Goal: Information Seeking & Learning: Learn about a topic

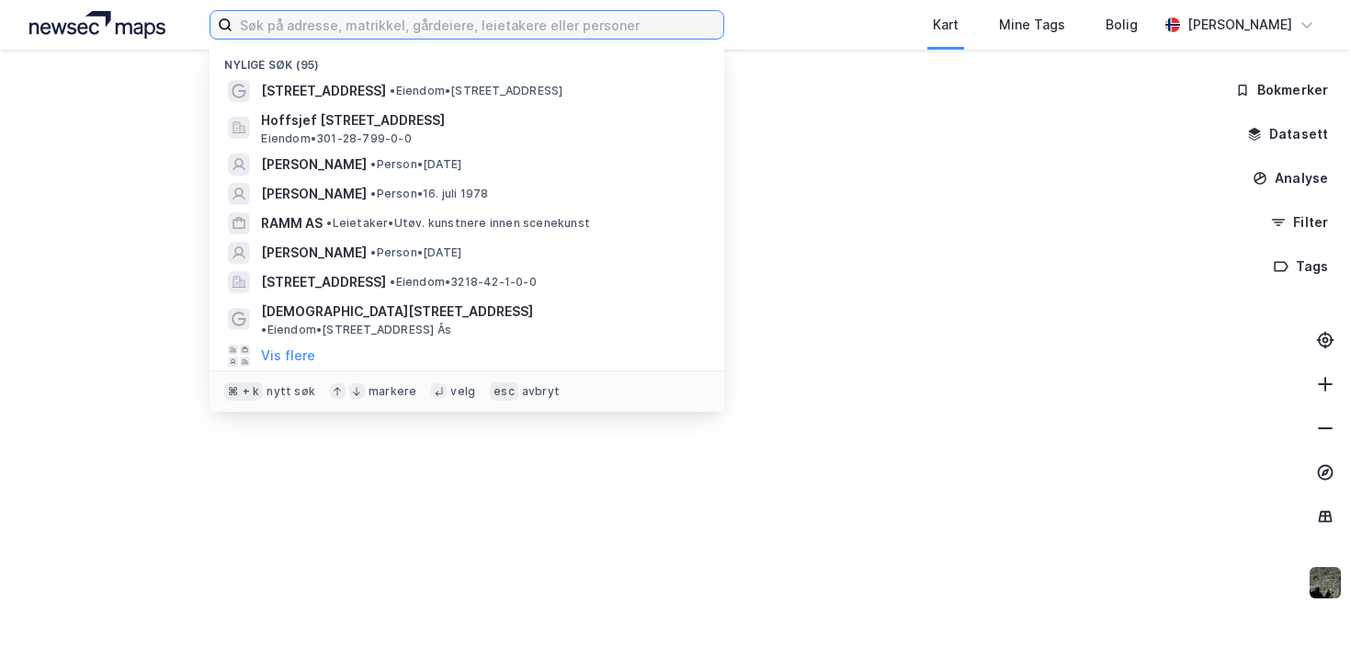
click at [333, 30] on input at bounding box center [477, 25] width 491 height 28
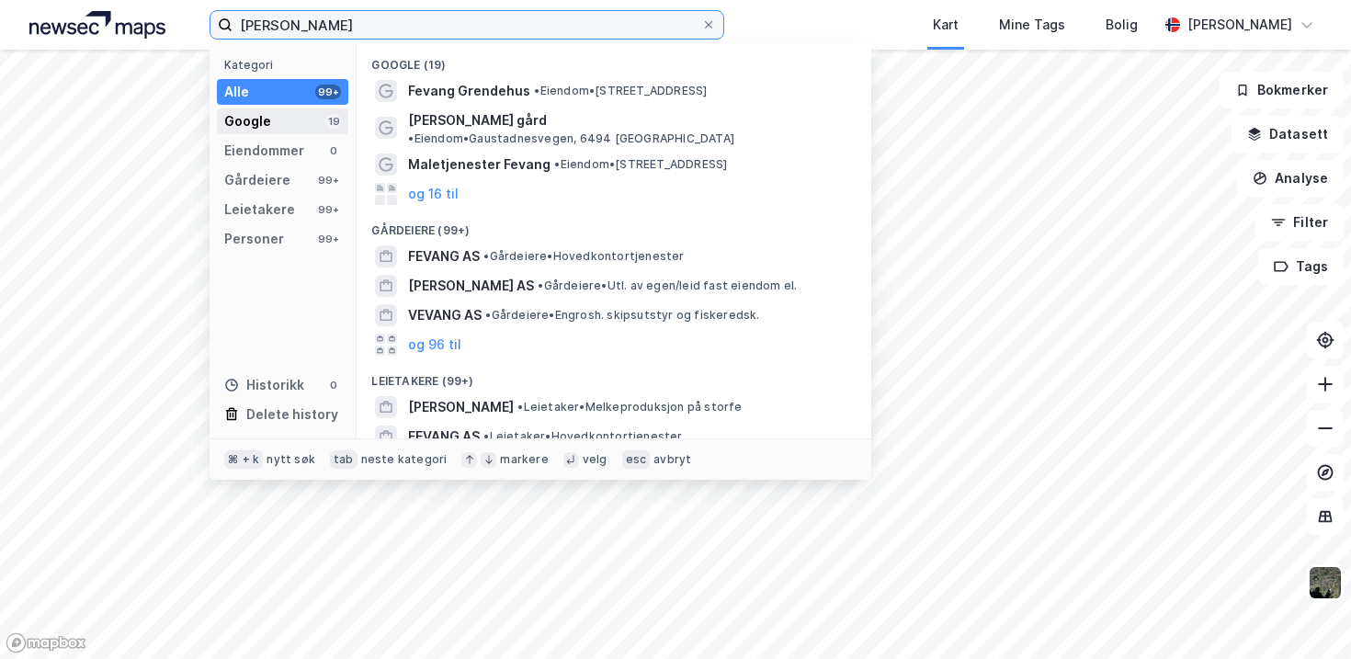
type input "[PERSON_NAME]"
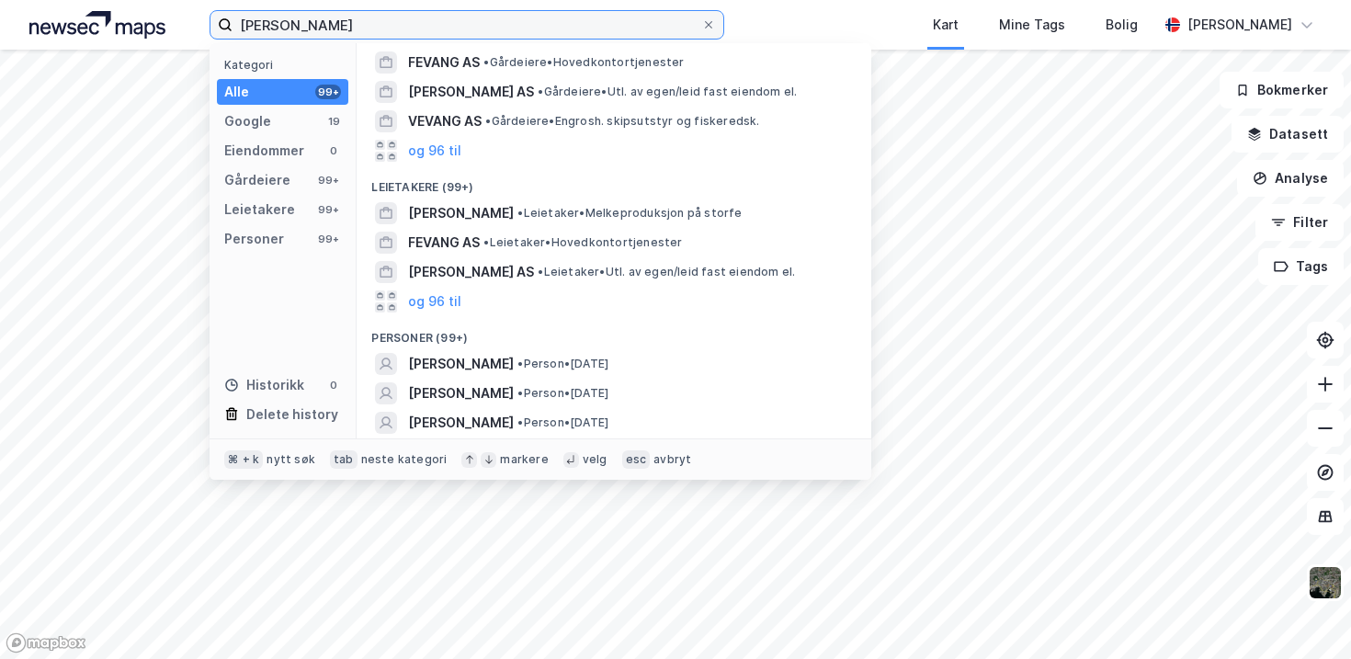
scroll to position [208, 0]
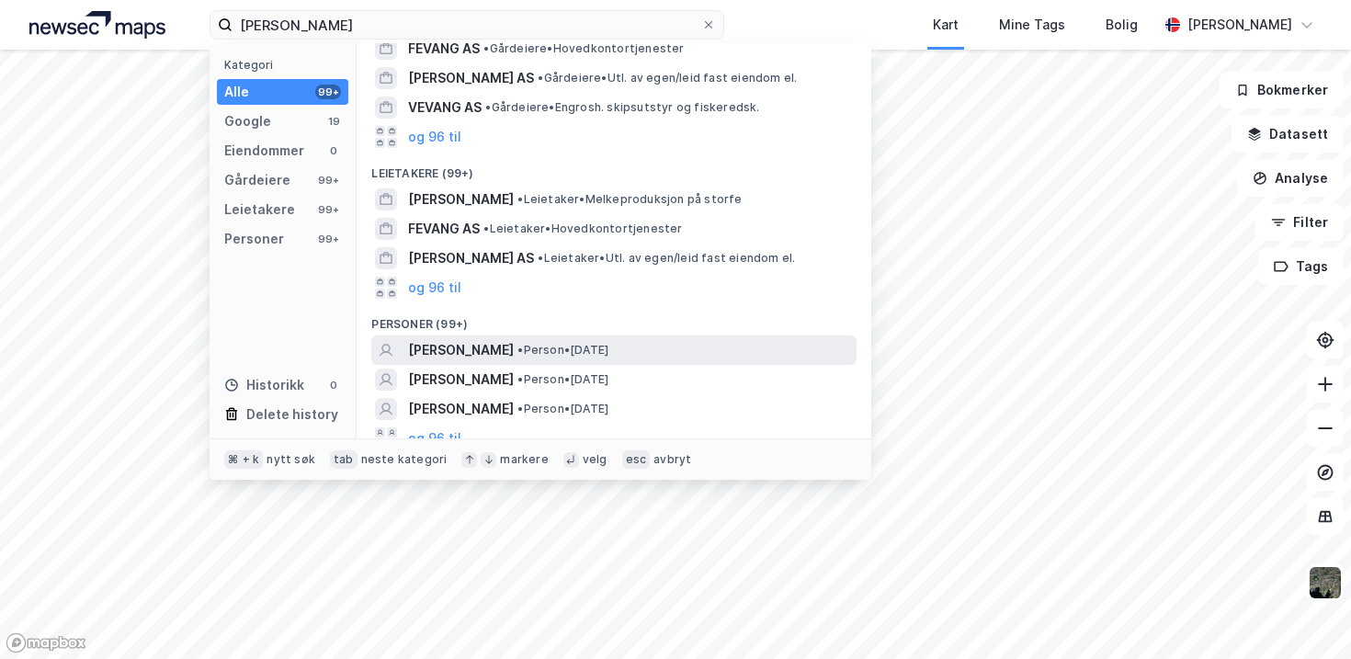
click at [514, 339] on span "[PERSON_NAME]" at bounding box center [461, 350] width 106 height 22
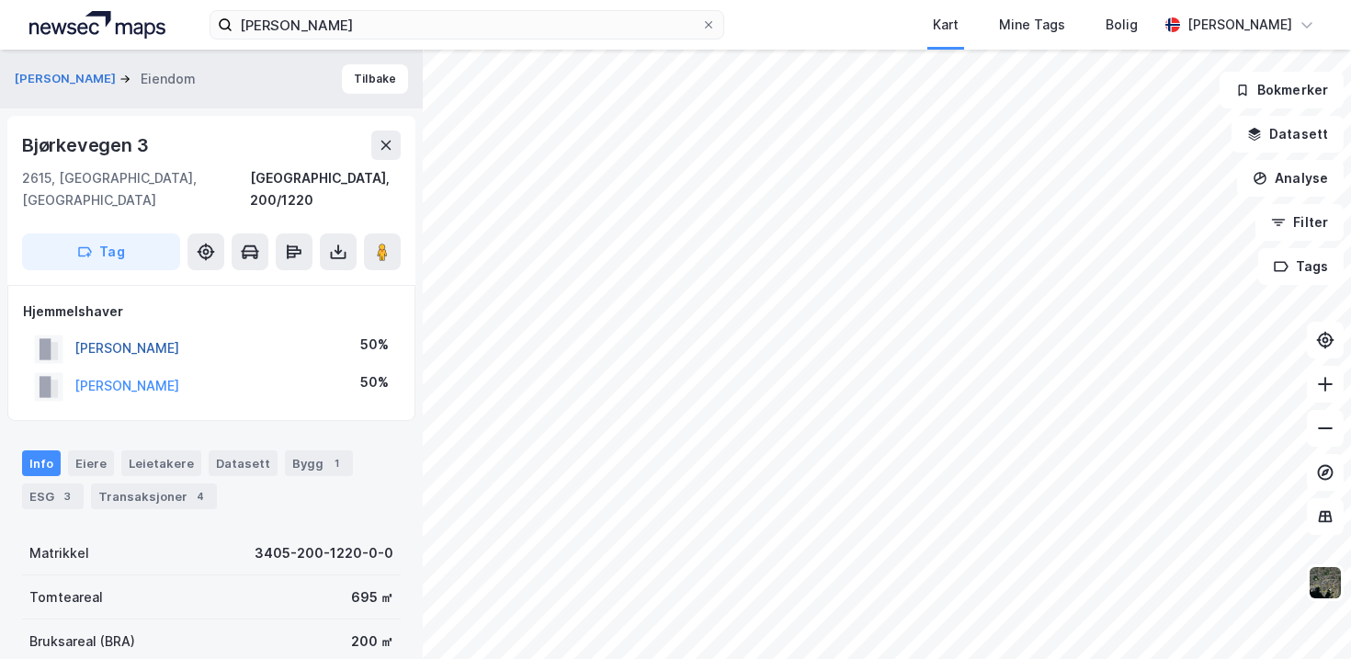
click at [0, 0] on button "[PERSON_NAME]" at bounding box center [0, 0] width 0 height 0
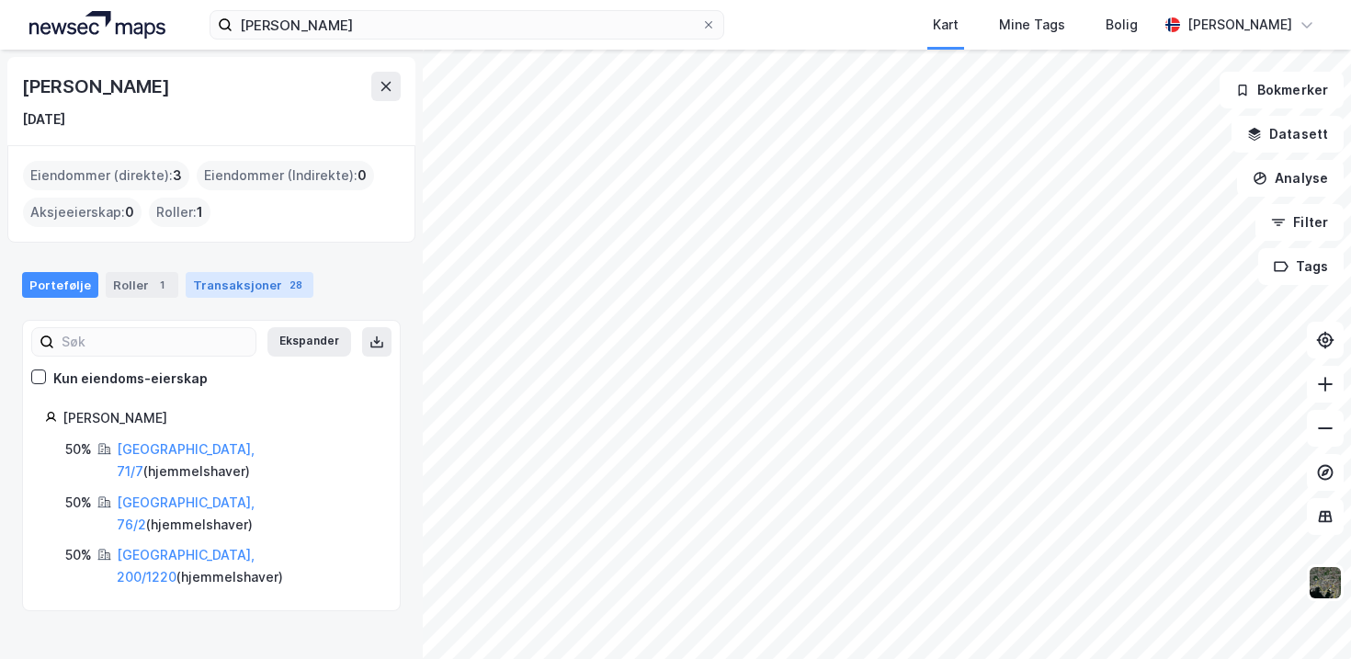
click at [223, 292] on div "Transaksjoner 28" at bounding box center [250, 285] width 128 height 26
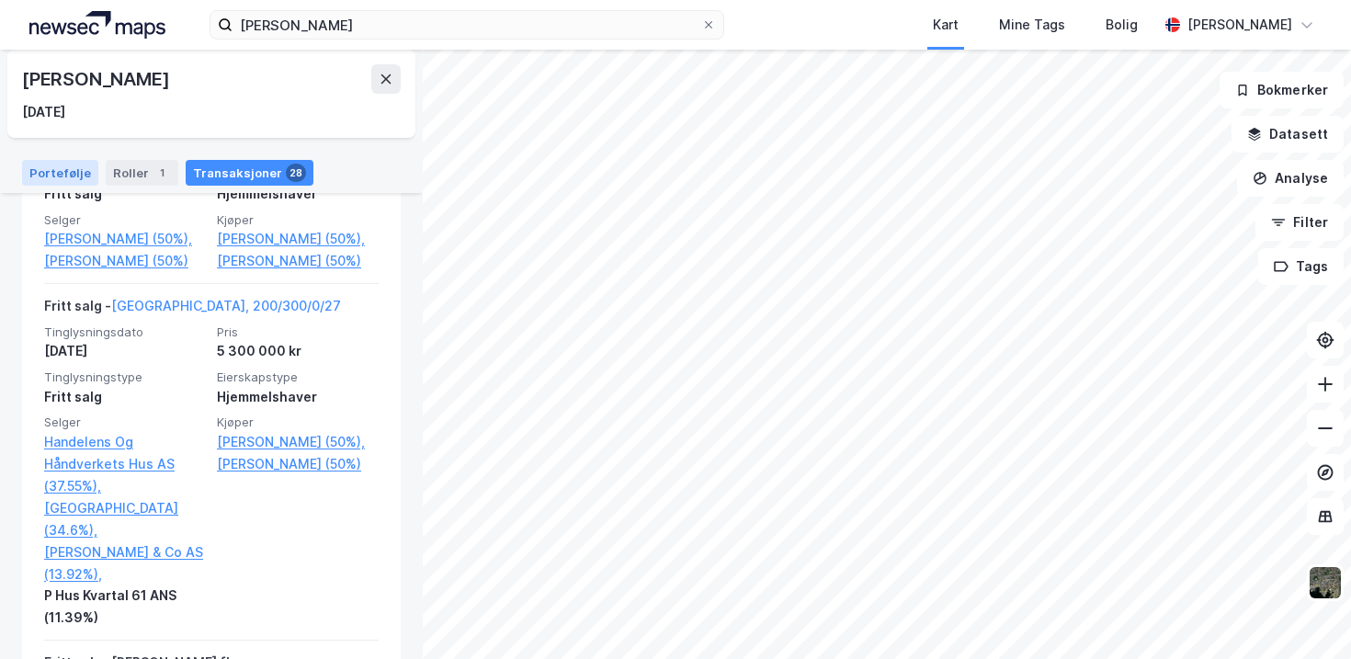
scroll to position [873, 0]
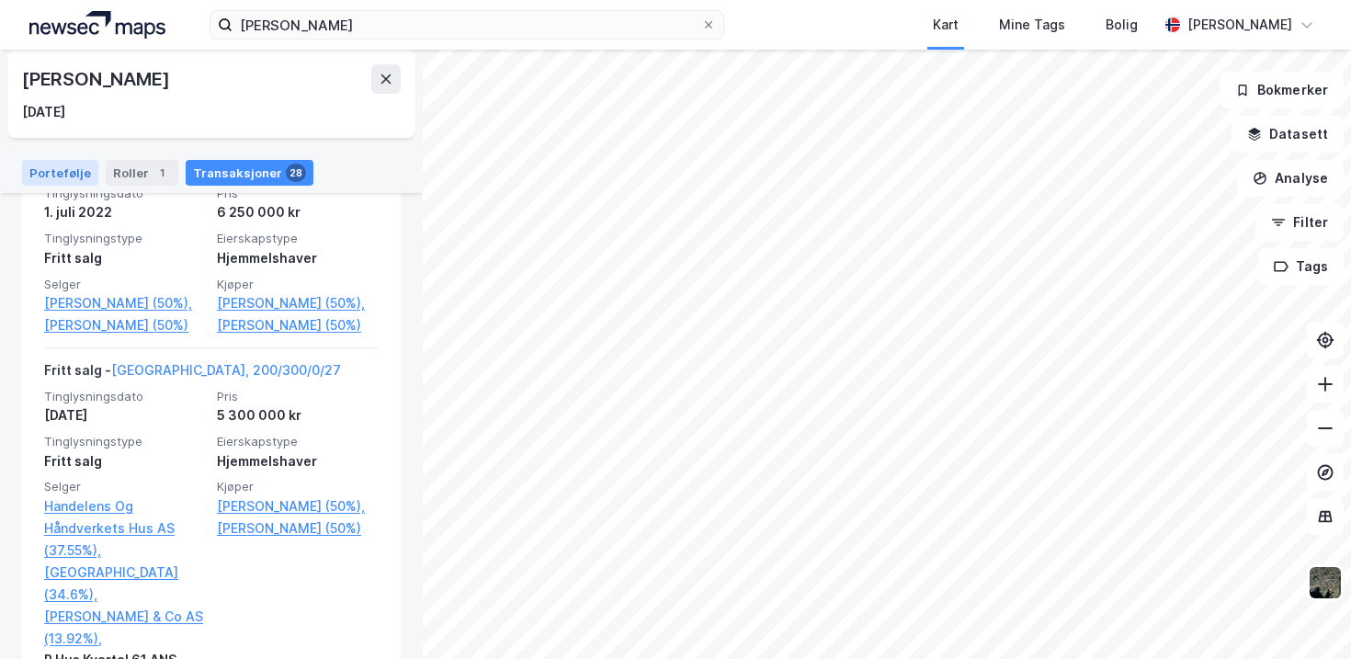
click at [64, 168] on div "Portefølje" at bounding box center [60, 173] width 76 height 26
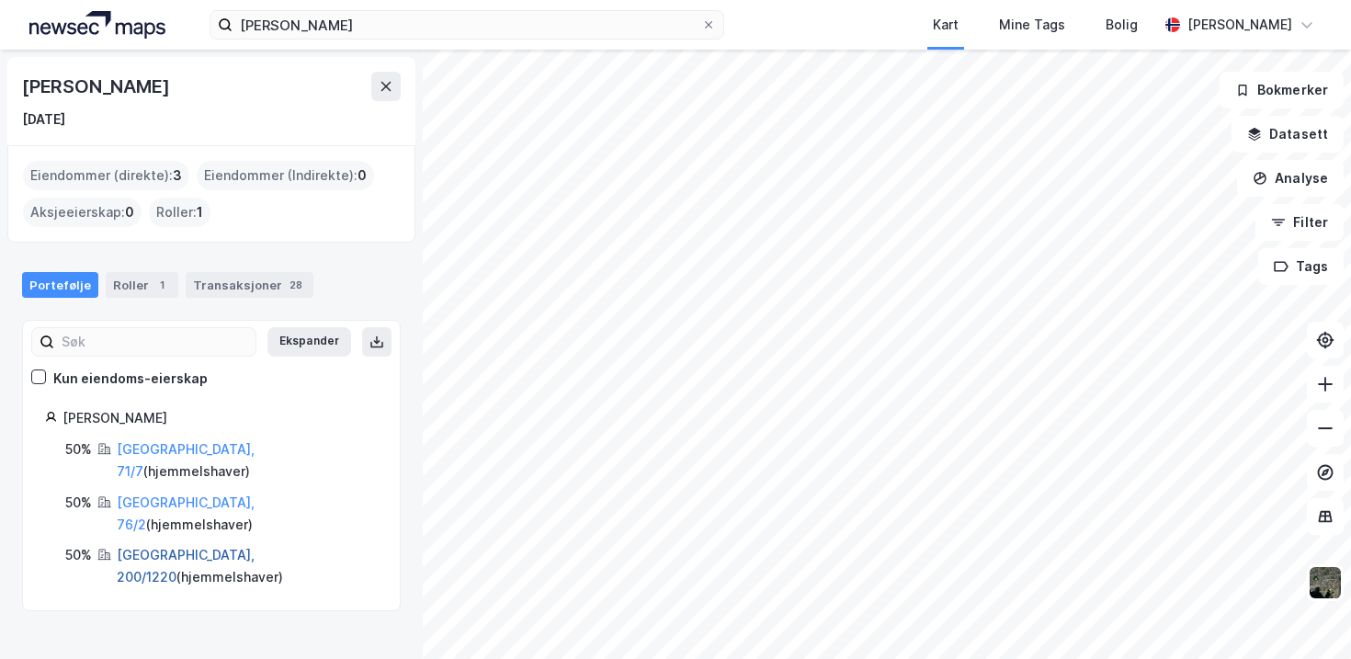
click at [175, 547] on link "[GEOGRAPHIC_DATA], 200/1220" at bounding box center [186, 566] width 138 height 38
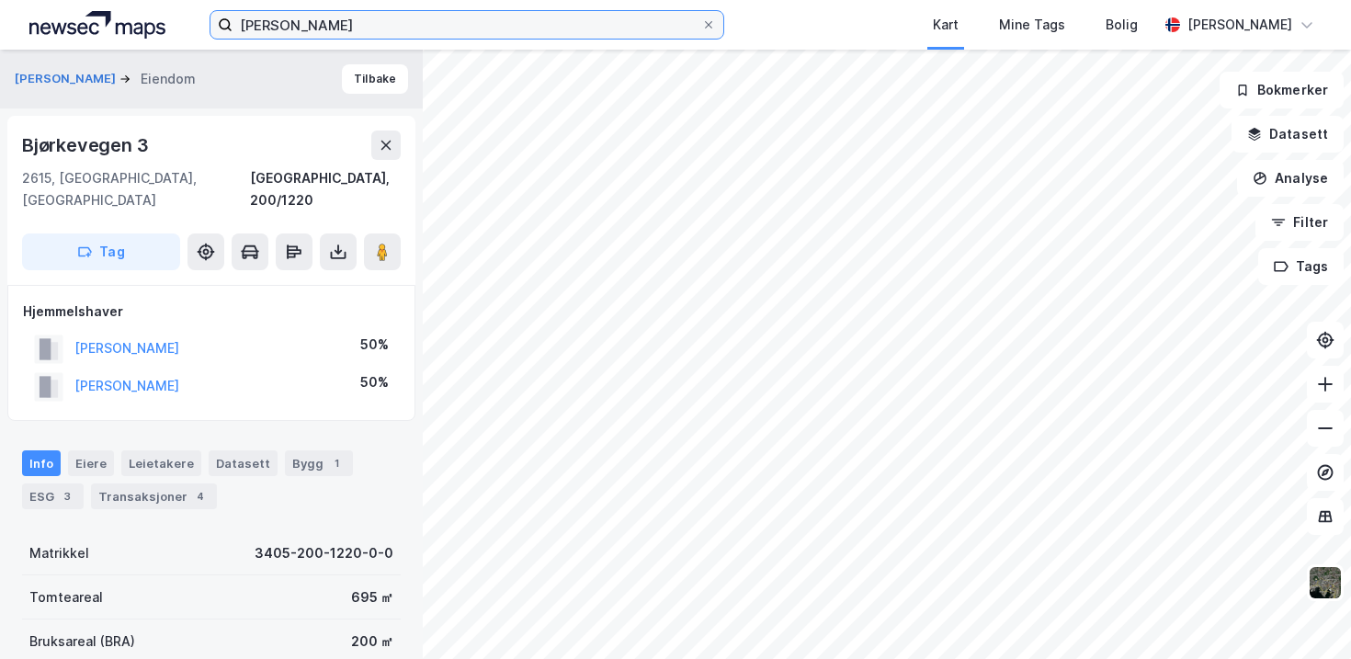
click at [386, 22] on input "[PERSON_NAME]" at bounding box center [466, 25] width 469 height 28
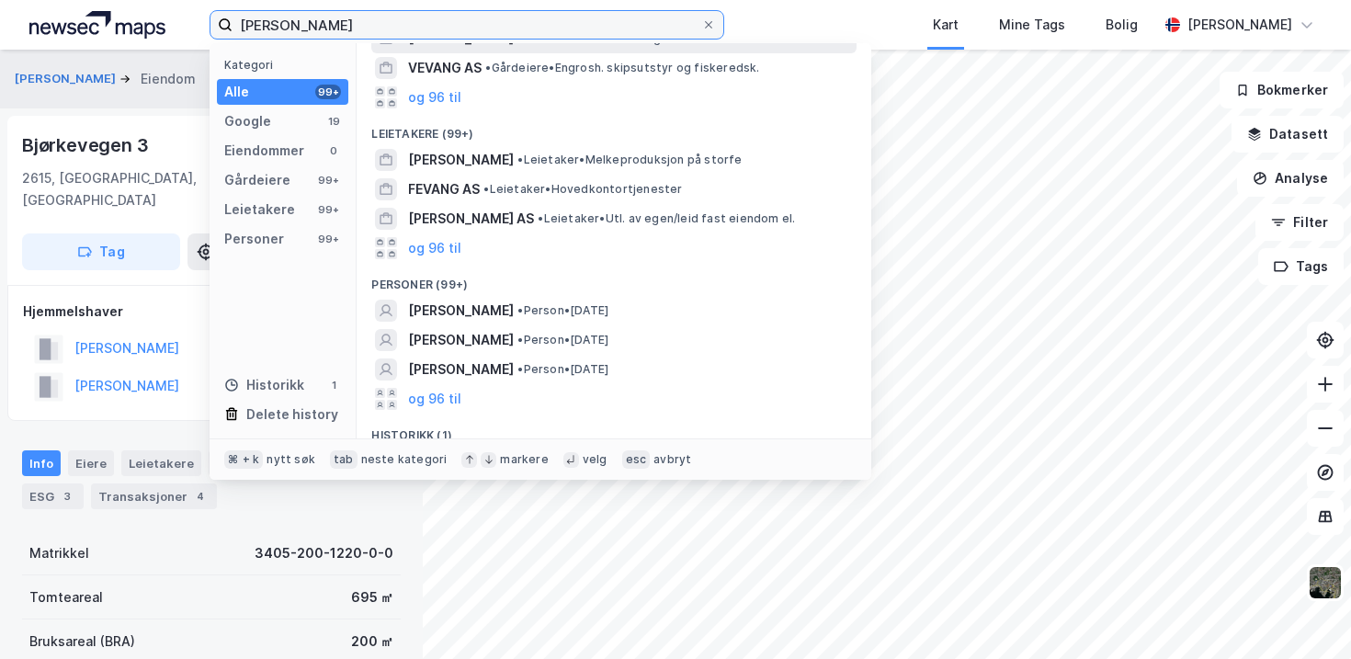
scroll to position [270, 0]
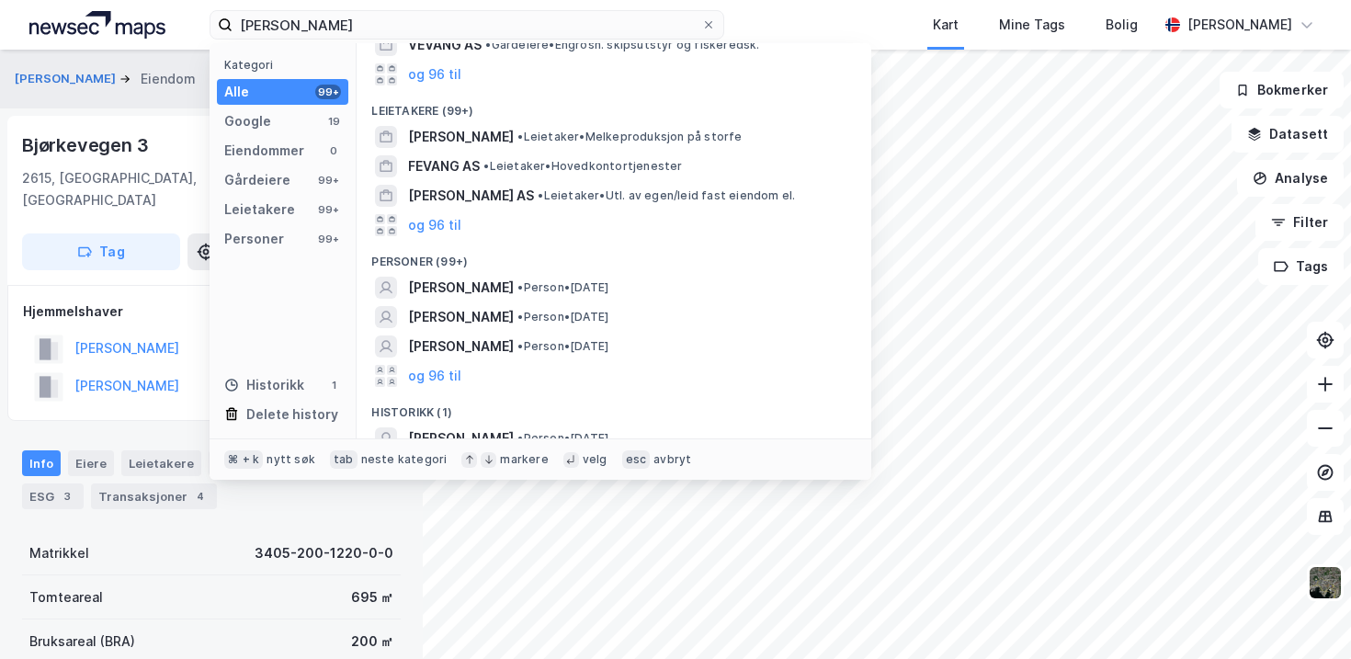
click at [198, 531] on div "Matrikkel 3405-200-1220-0-0" at bounding box center [211, 553] width 379 height 44
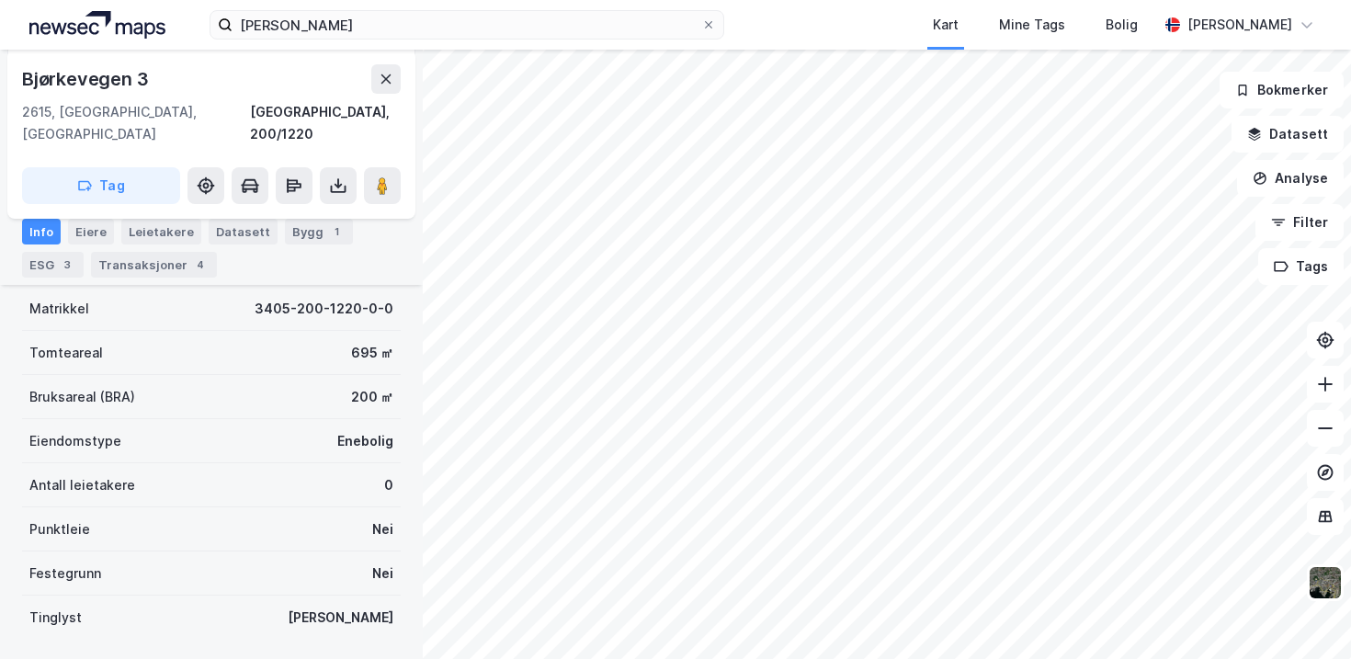
scroll to position [241, 0]
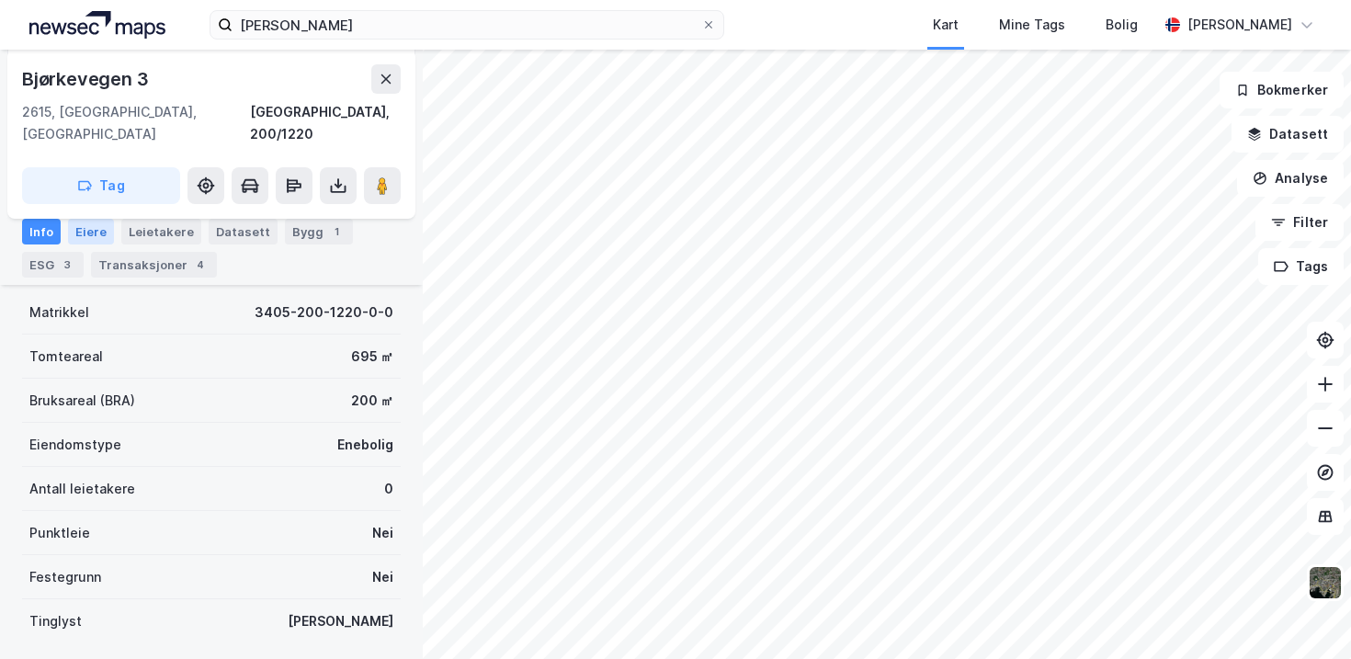
click at [102, 233] on div "Eiere" at bounding box center [91, 232] width 46 height 26
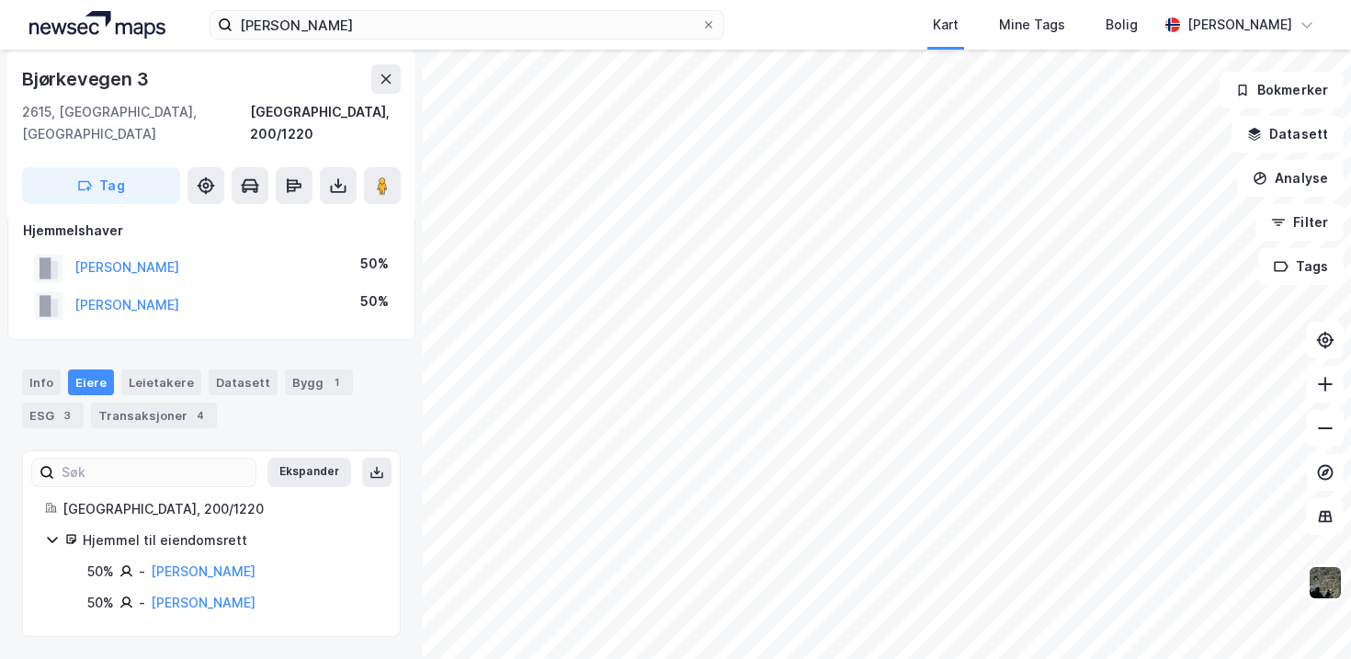
scroll to position [59, 0]
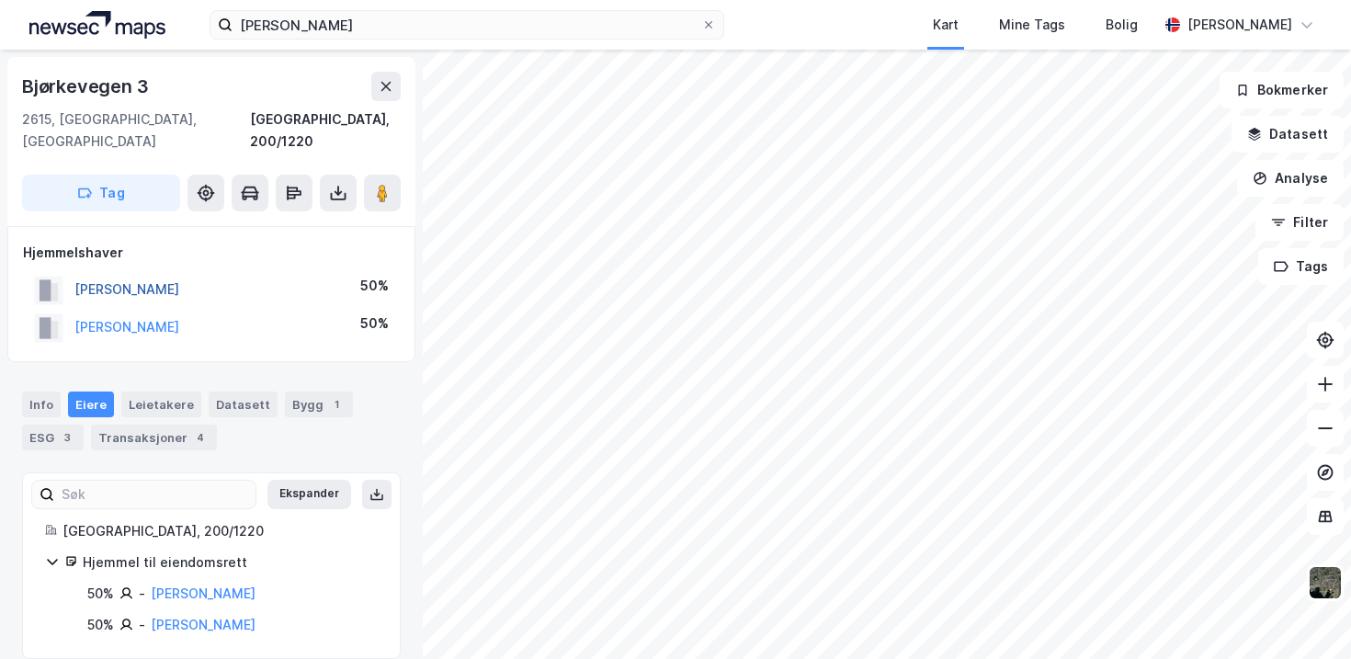
click at [0, 0] on button "[PERSON_NAME]" at bounding box center [0, 0] width 0 height 0
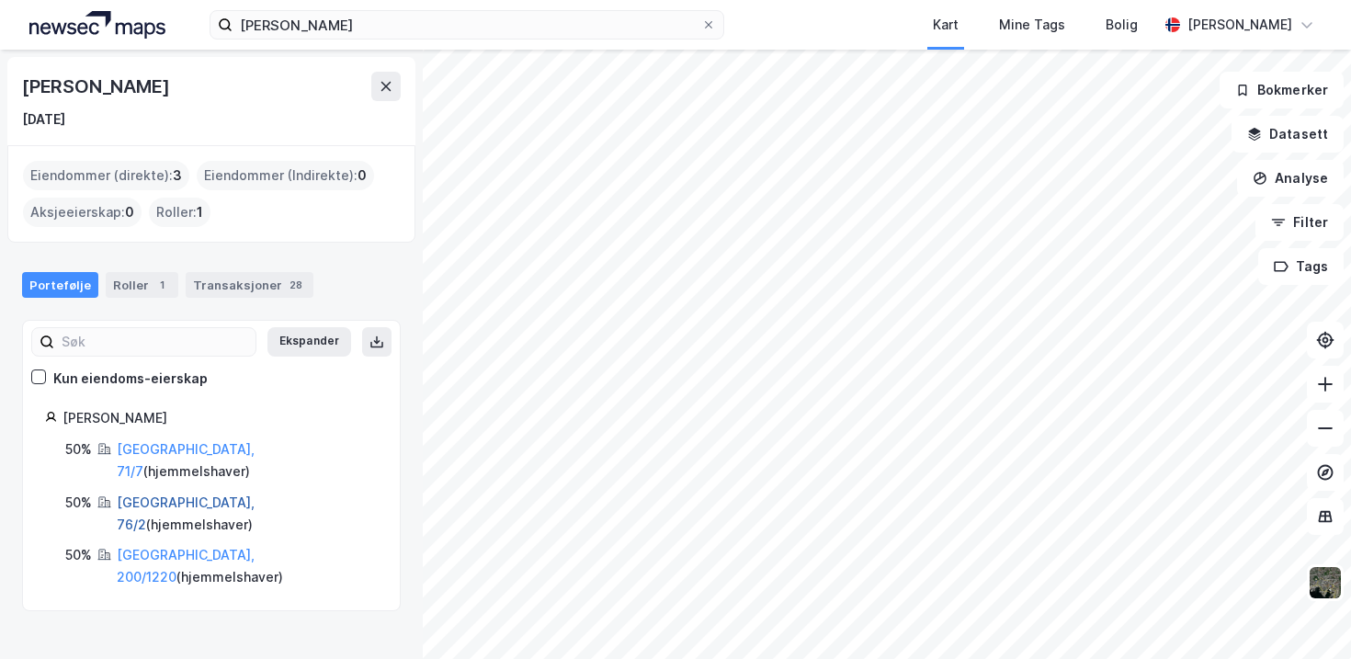
click at [166, 494] on link "[GEOGRAPHIC_DATA], 76/2" at bounding box center [186, 513] width 138 height 38
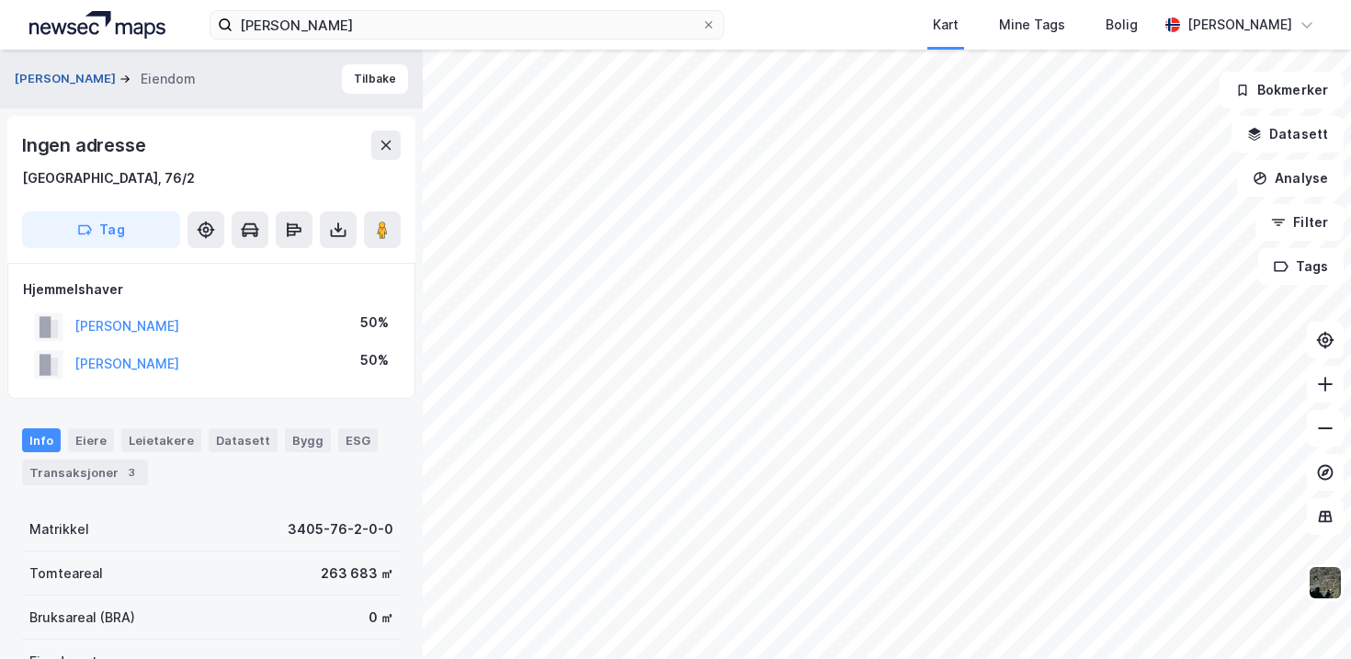
click at [115, 84] on button "[PERSON_NAME]" at bounding box center [67, 79] width 105 height 18
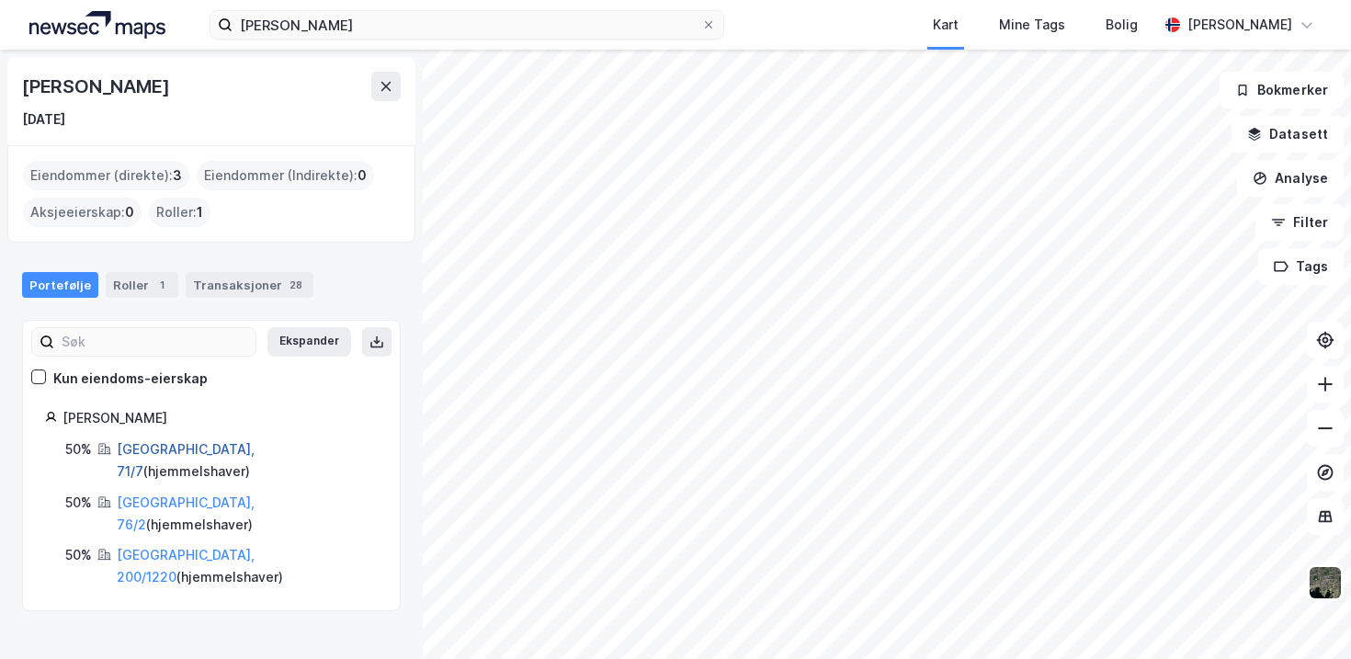
click at [179, 454] on link "[GEOGRAPHIC_DATA], 71/7" at bounding box center [186, 460] width 138 height 38
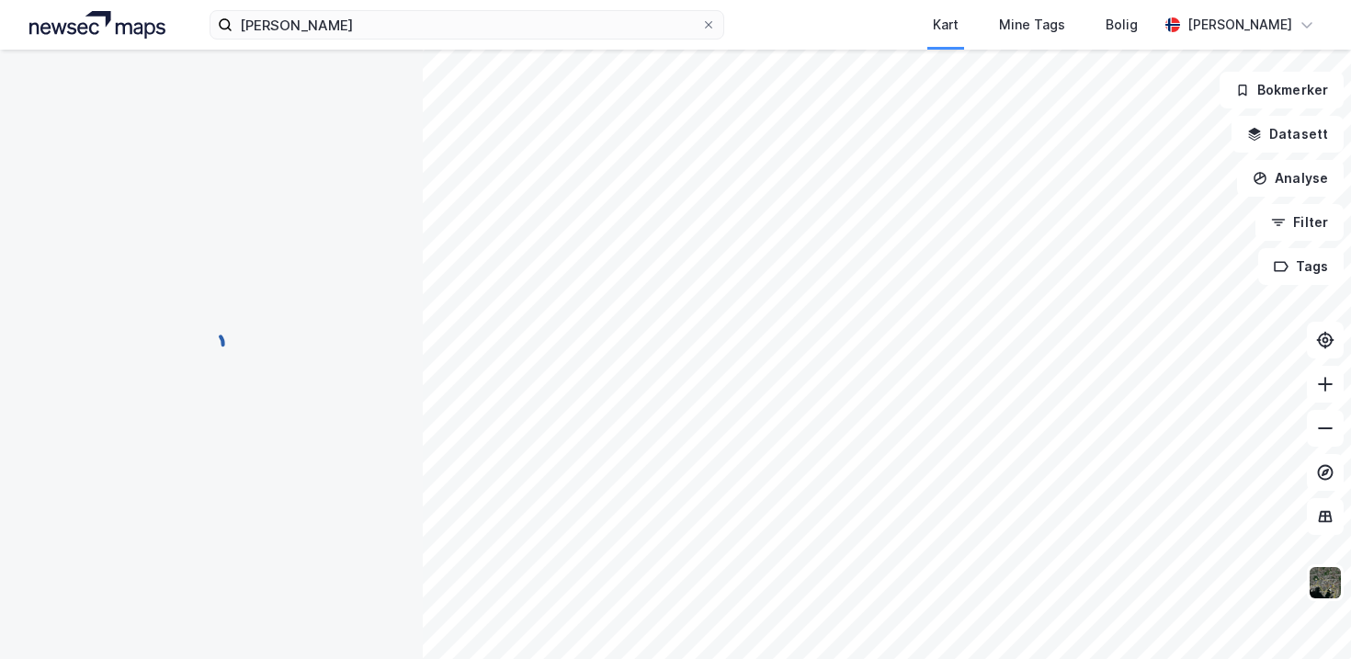
scroll to position [19, 0]
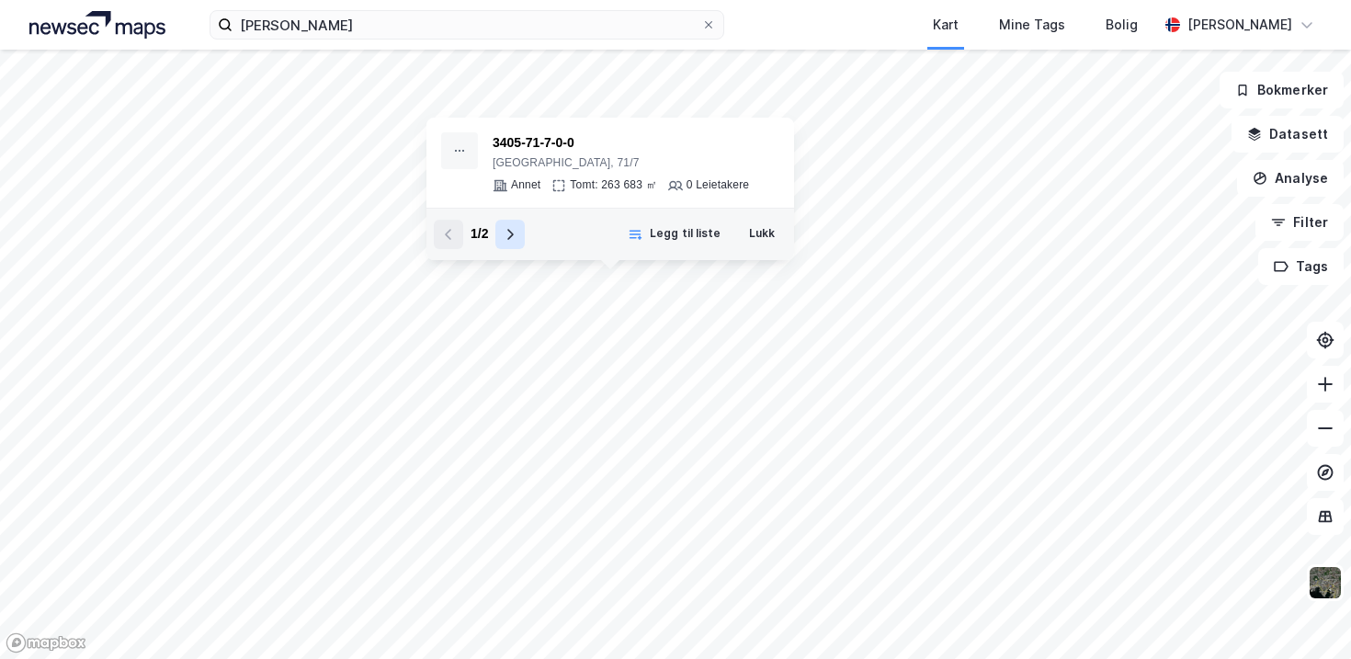
click at [510, 236] on icon at bounding box center [510, 234] width 15 height 15
click at [460, 237] on button at bounding box center [448, 234] width 29 height 29
click at [494, 232] on div "1 / 2" at bounding box center [479, 234] width 91 height 29
click at [520, 230] on button at bounding box center [509, 234] width 29 height 29
click at [459, 240] on button at bounding box center [448, 234] width 29 height 29
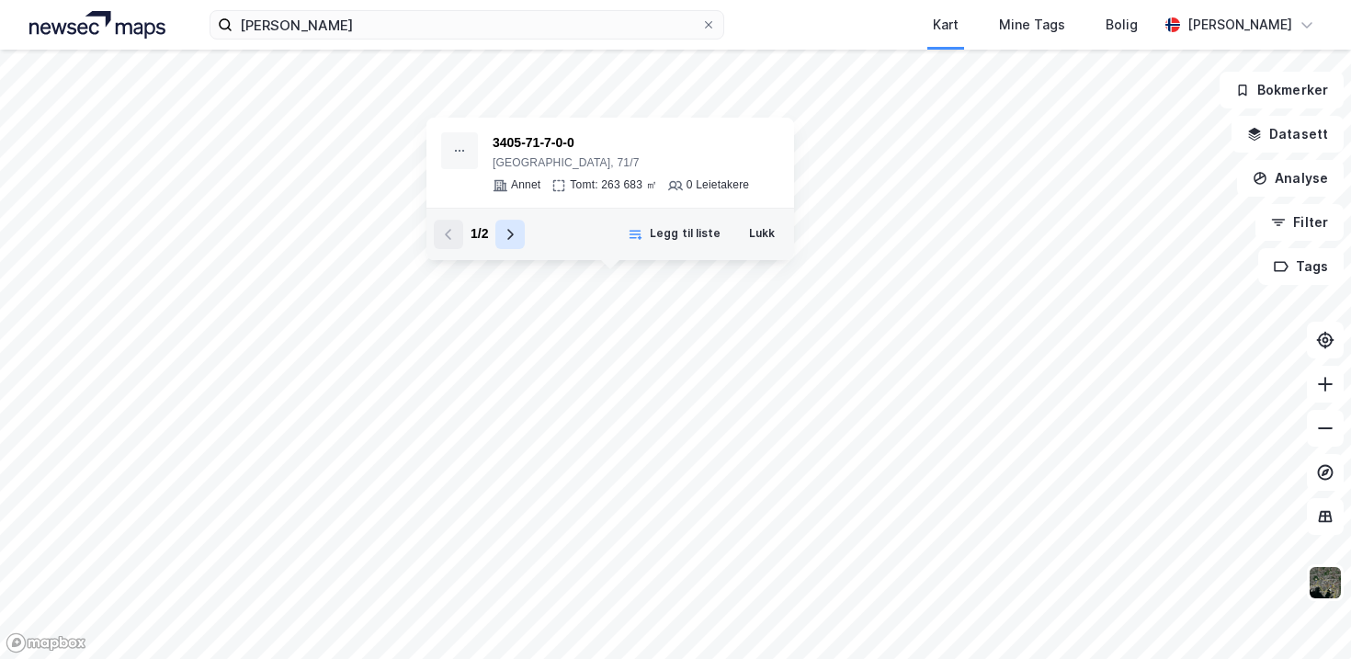
click at [503, 244] on button at bounding box center [509, 234] width 29 height 29
click at [459, 243] on button at bounding box center [448, 234] width 29 height 29
click at [494, 243] on div "1 / 2" at bounding box center [479, 234] width 91 height 29
click at [498, 243] on button at bounding box center [509, 234] width 29 height 29
click at [460, 243] on button at bounding box center [448, 234] width 29 height 29
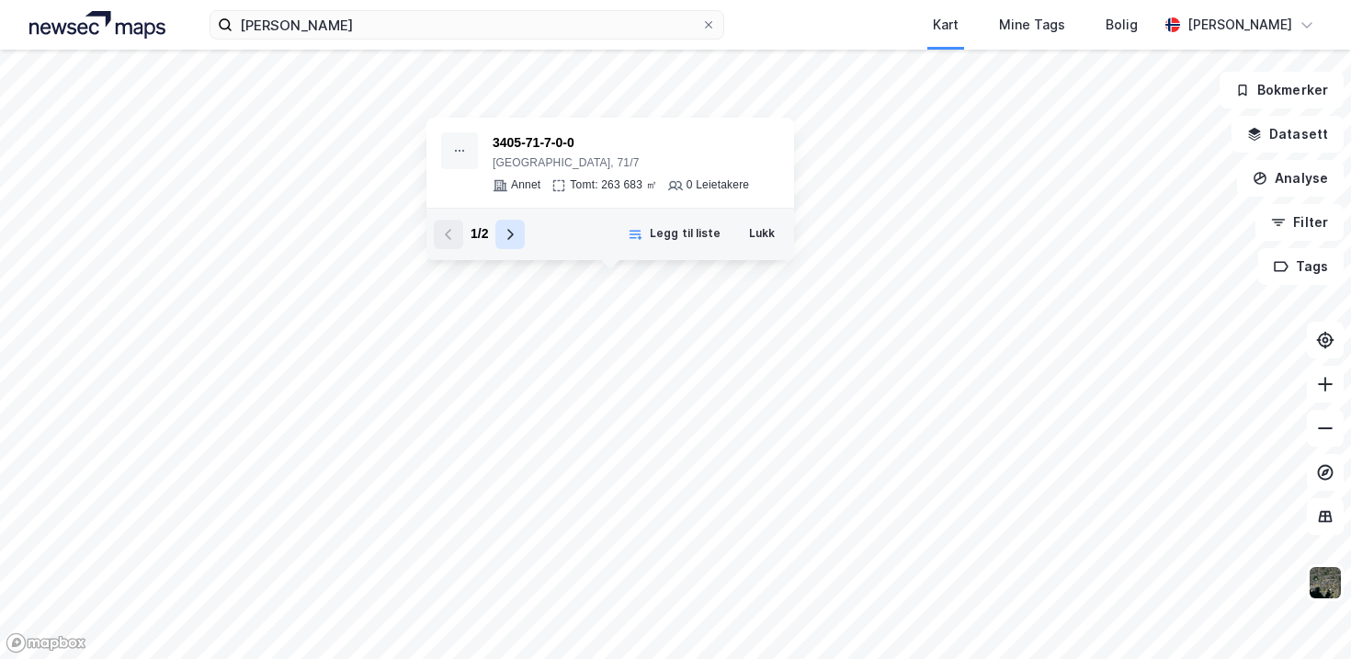
click at [504, 243] on button at bounding box center [509, 234] width 29 height 29
click at [458, 227] on button at bounding box center [448, 234] width 29 height 29
click at [511, 241] on icon at bounding box center [510, 234] width 15 height 15
click at [464, 235] on div "2 / 2" at bounding box center [479, 234] width 91 height 29
click at [458, 235] on button at bounding box center [448, 234] width 29 height 29
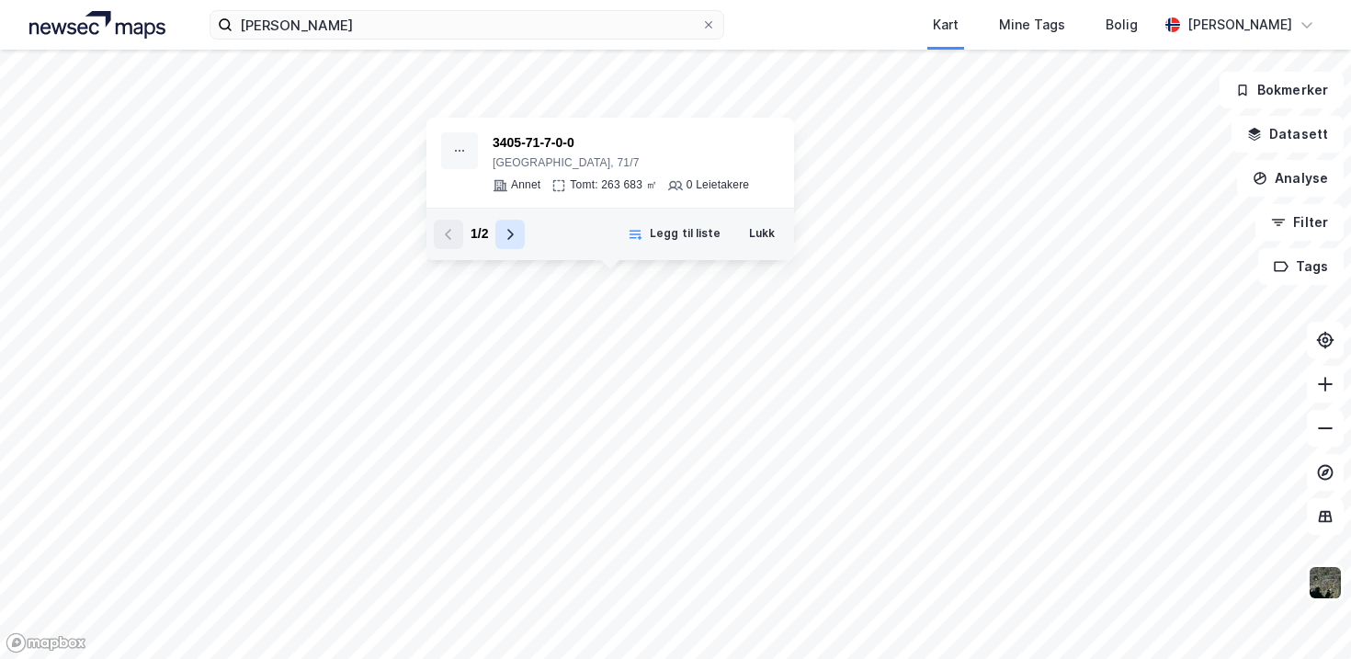
click at [507, 241] on icon at bounding box center [510, 234] width 15 height 15
click at [459, 230] on button at bounding box center [448, 234] width 29 height 29
click at [504, 237] on button at bounding box center [509, 234] width 29 height 29
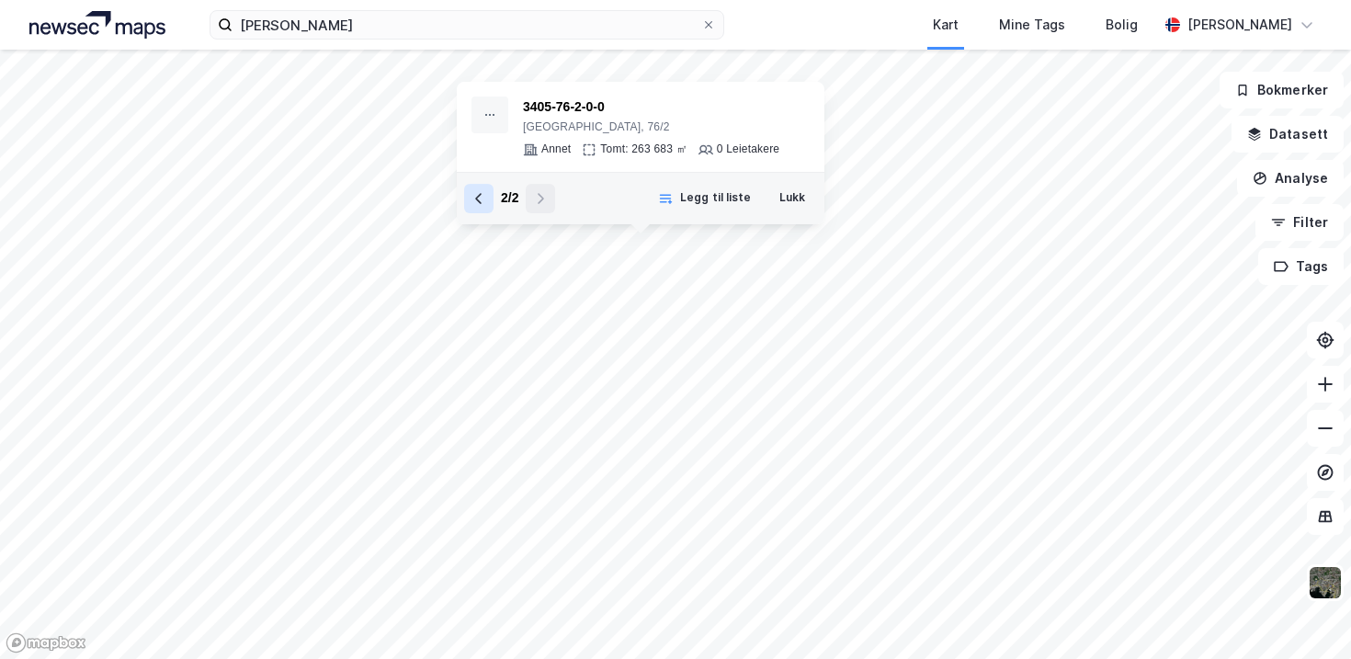
click at [489, 199] on button at bounding box center [478, 198] width 29 height 29
click at [536, 209] on button at bounding box center [540, 198] width 29 height 29
click at [487, 193] on button at bounding box center [478, 198] width 29 height 29
click at [536, 210] on button at bounding box center [540, 198] width 29 height 29
click at [618, 117] on div "3405-76-2-0-0" at bounding box center [651, 107] width 256 height 22
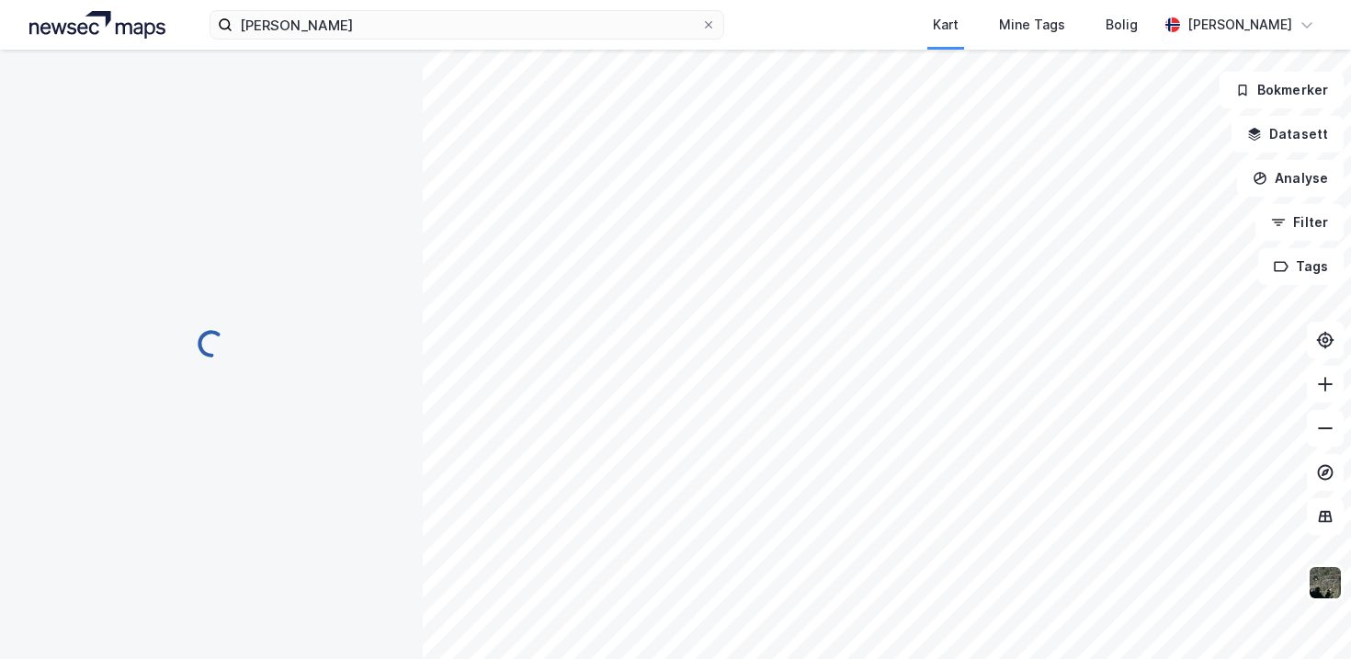
scroll to position [19, 0]
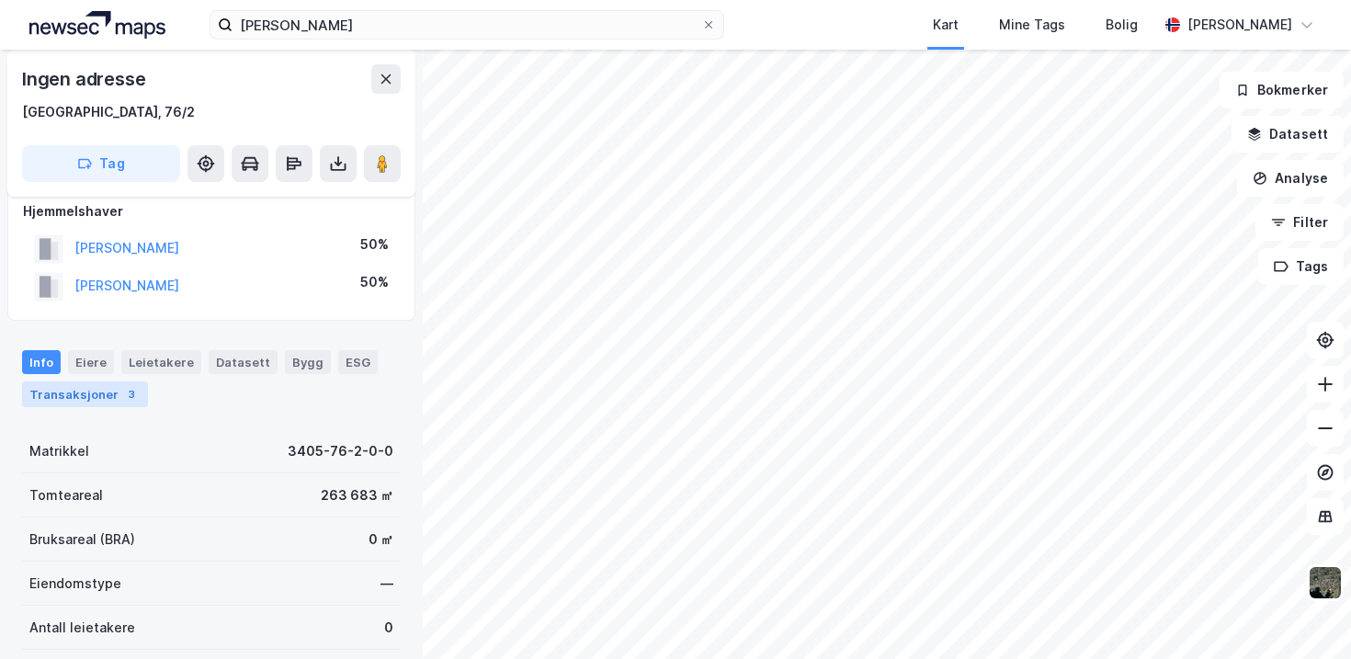
click at [106, 400] on div "Transaksjoner 3" at bounding box center [85, 394] width 126 height 26
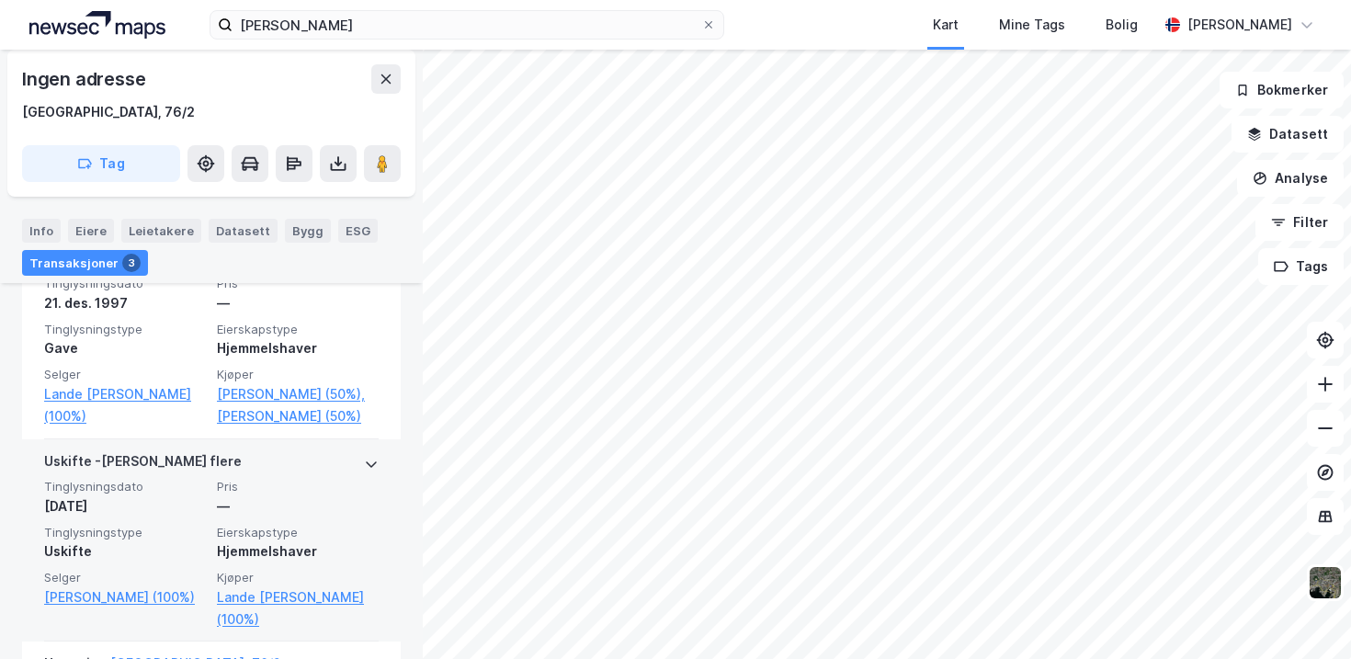
scroll to position [531, 0]
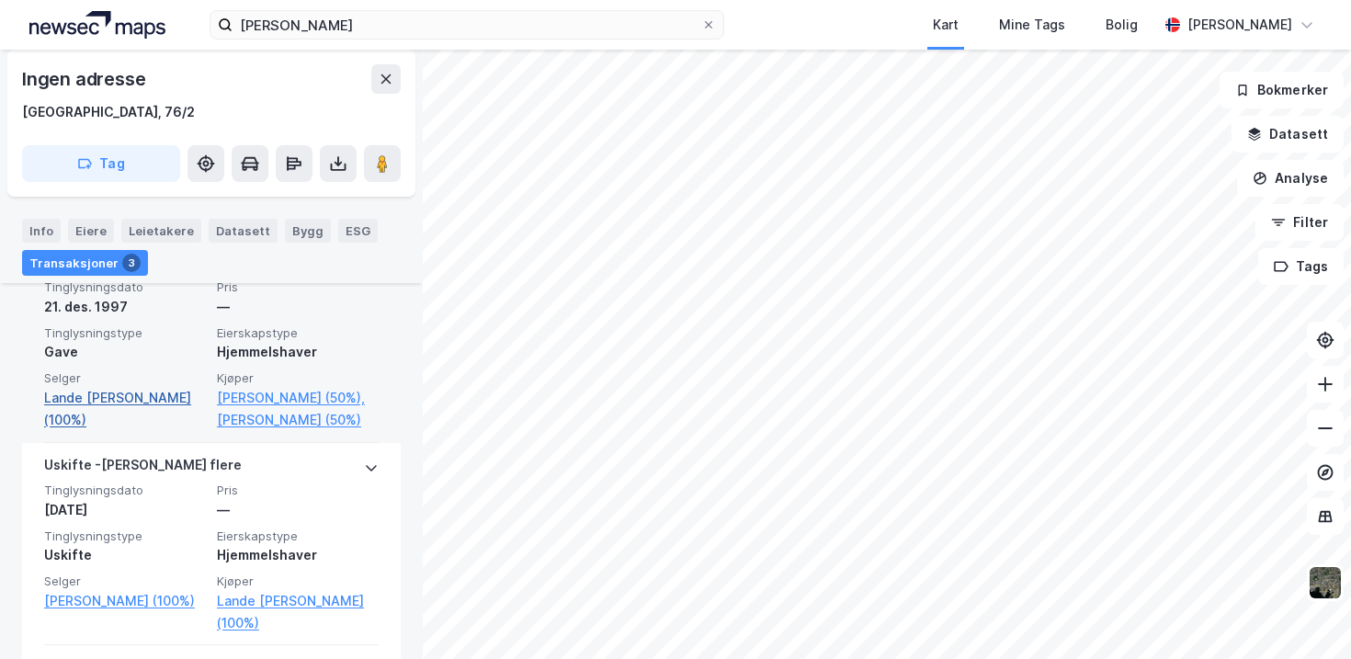
click at [69, 399] on link "Lande [PERSON_NAME] (100%)" at bounding box center [125, 409] width 162 height 44
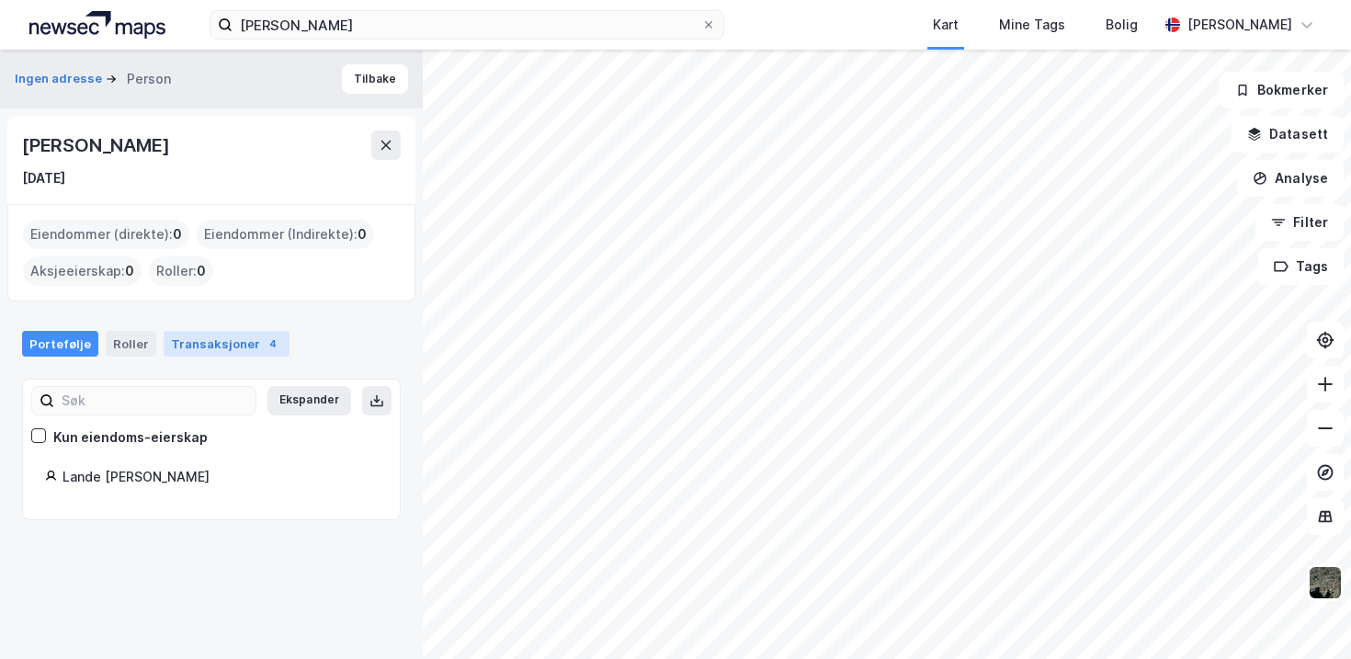
click at [241, 351] on div "Transaksjoner 4" at bounding box center [227, 344] width 126 height 26
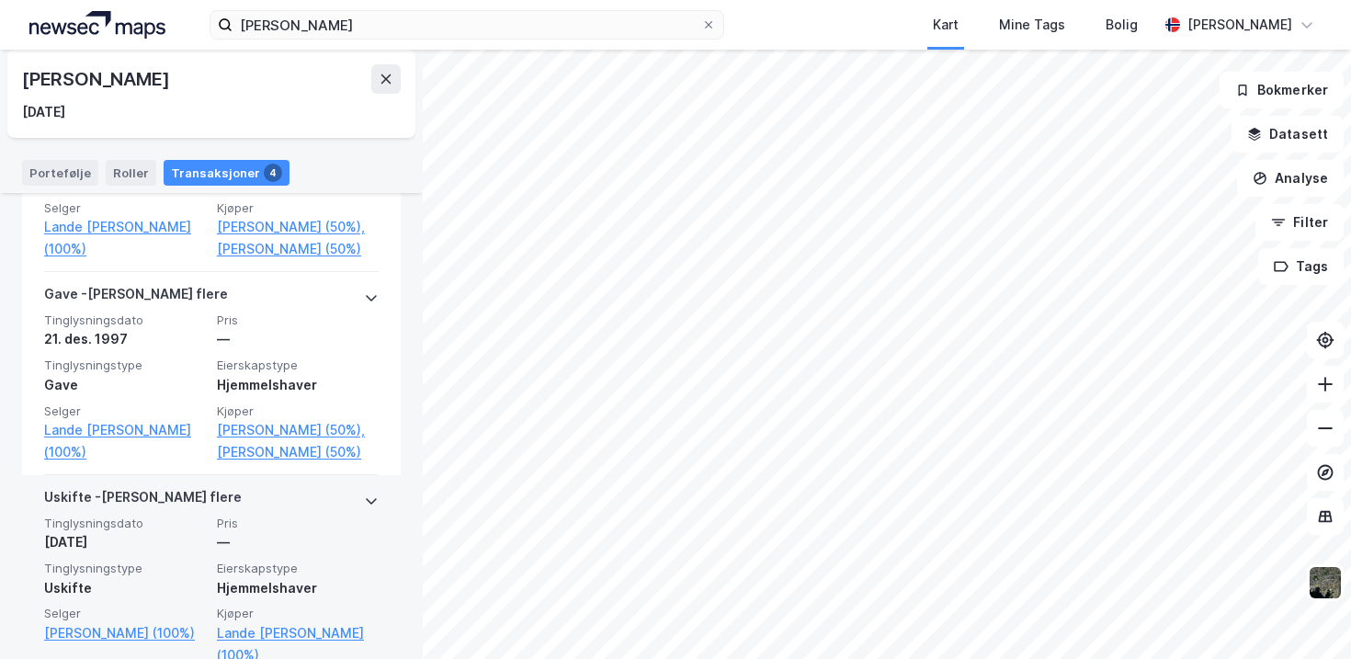
scroll to position [800, 0]
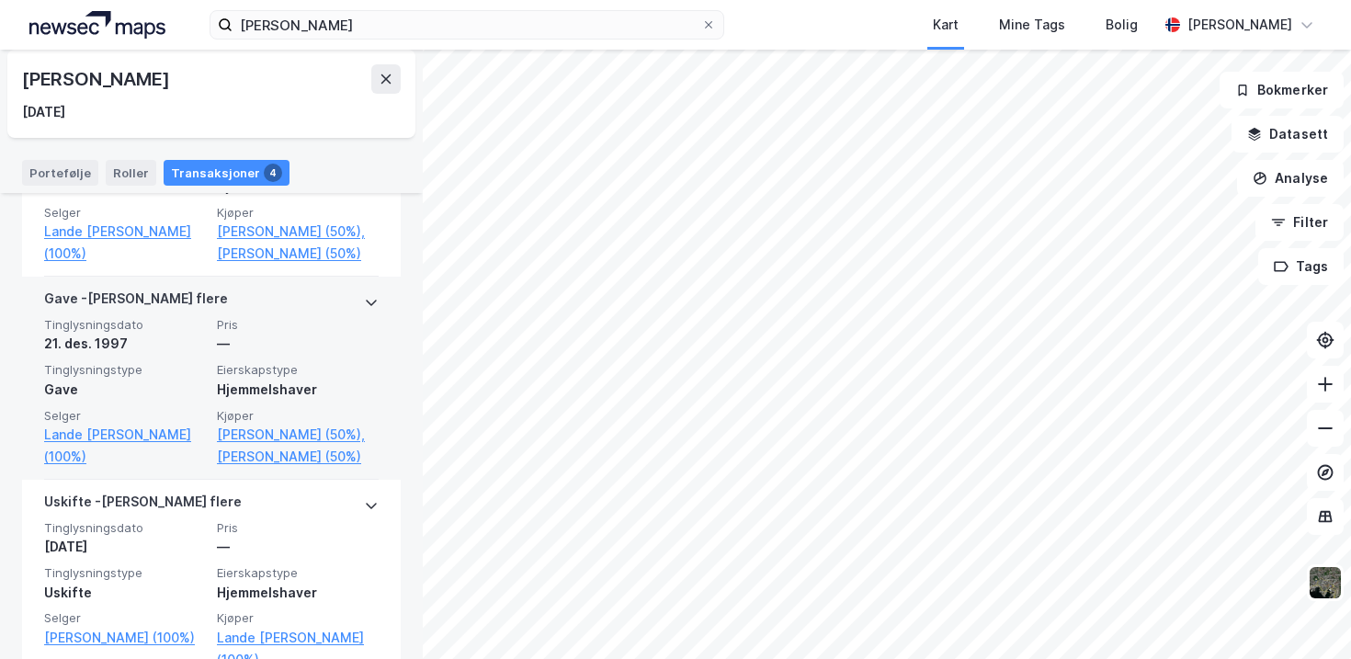
click at [371, 300] on icon at bounding box center [371, 302] width 15 height 15
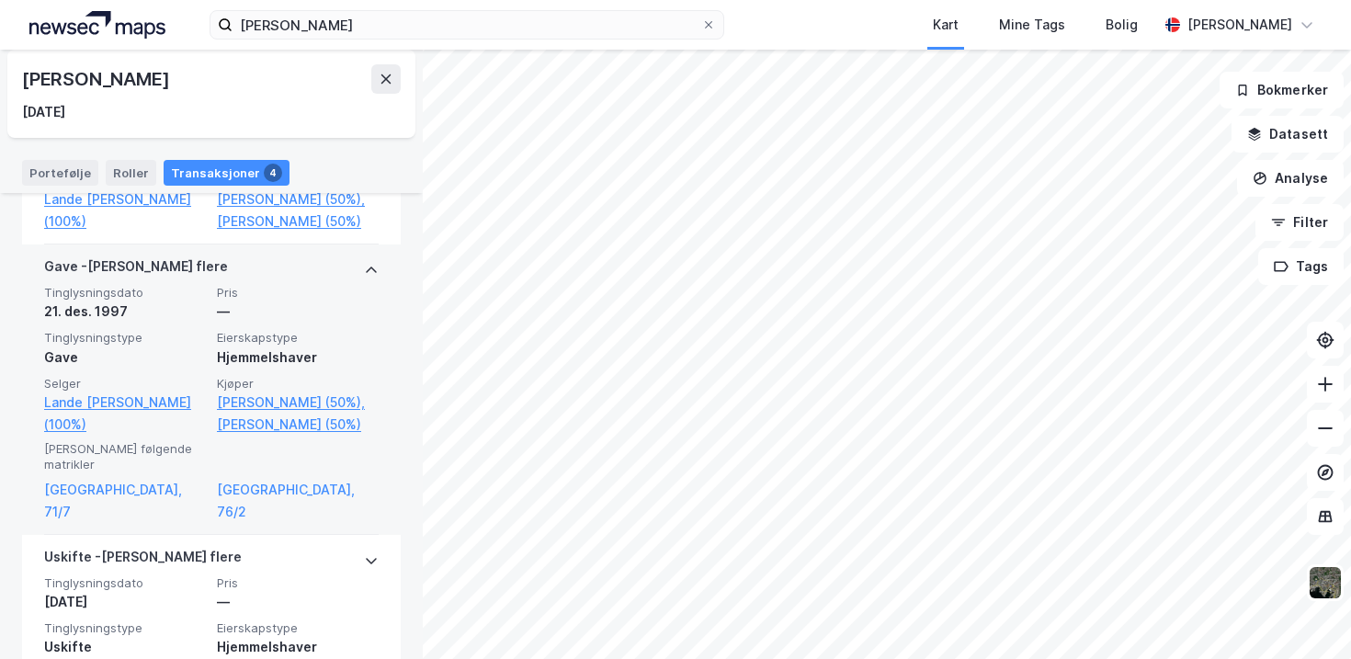
scroll to position [832, 0]
click at [142, 480] on link "[GEOGRAPHIC_DATA], 71/7" at bounding box center [125, 502] width 162 height 44
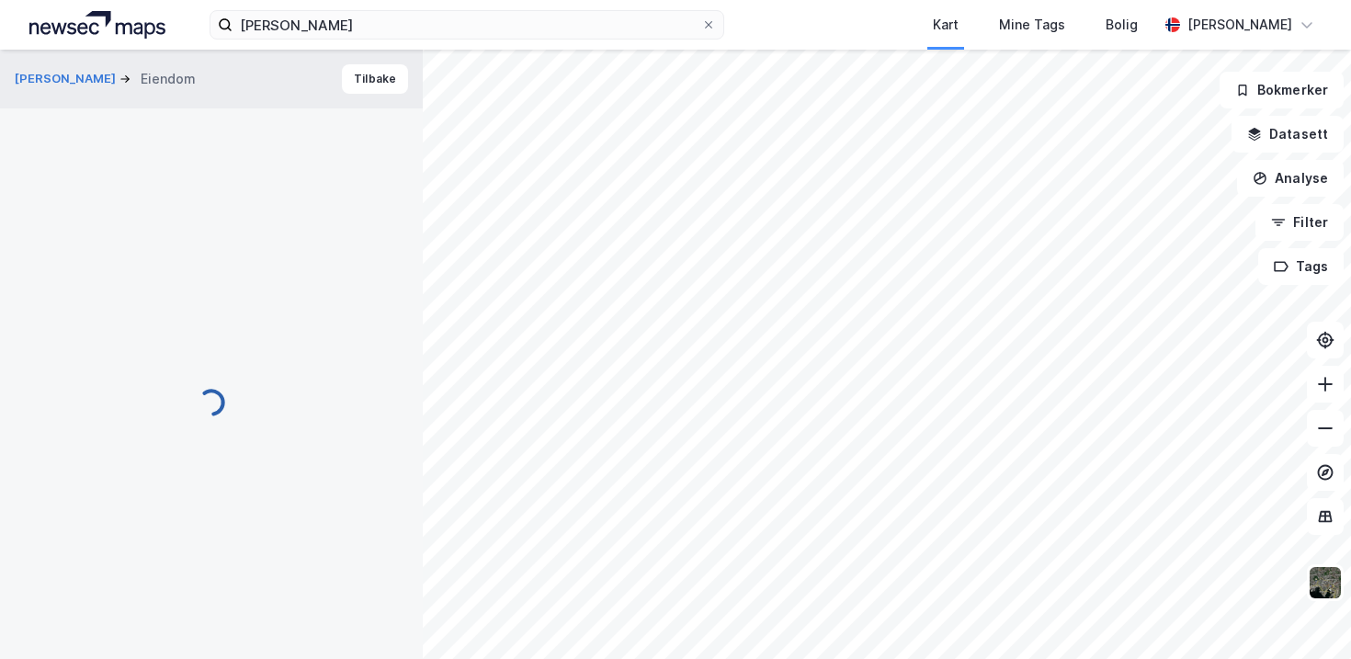
scroll to position [192, 0]
